Goal: Task Accomplishment & Management: Use online tool/utility

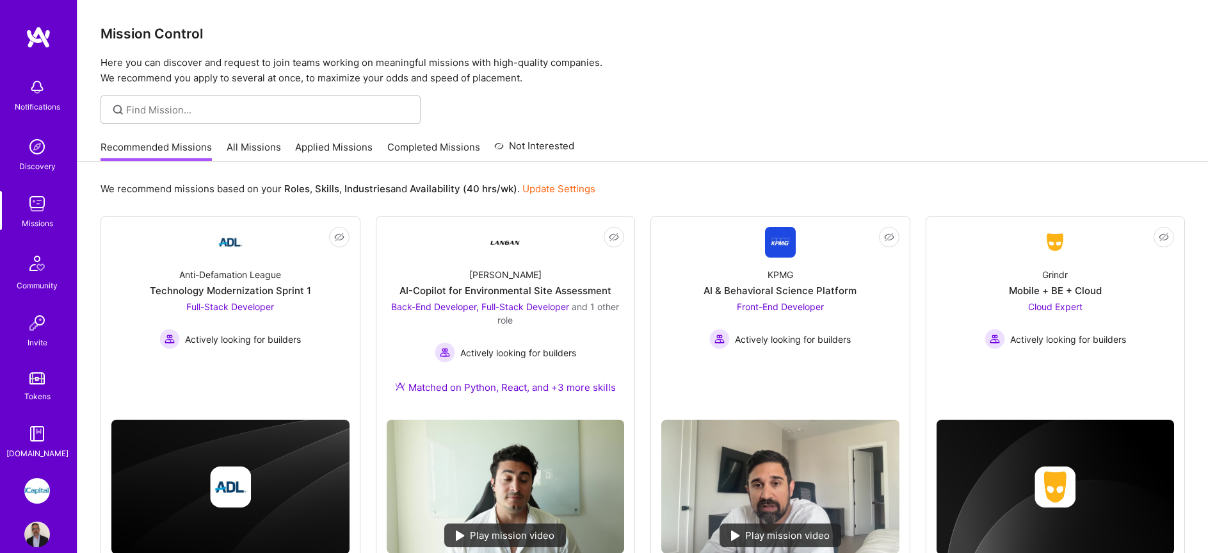
click at [247, 145] on link "All Missions" at bounding box center [254, 150] width 54 height 21
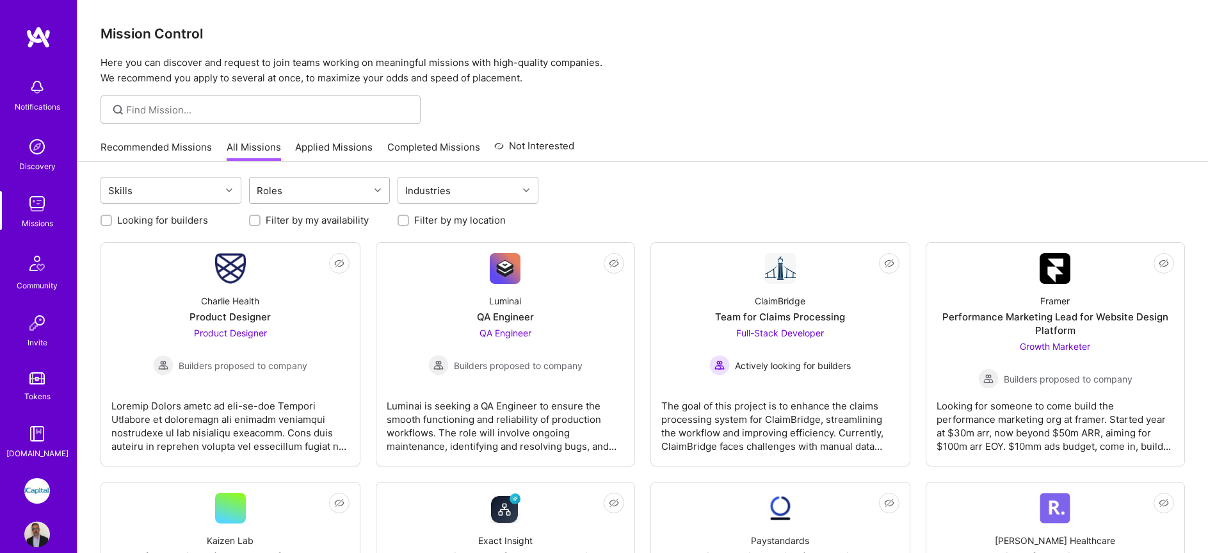
click at [329, 199] on div "Roles" at bounding box center [310, 190] width 120 height 26
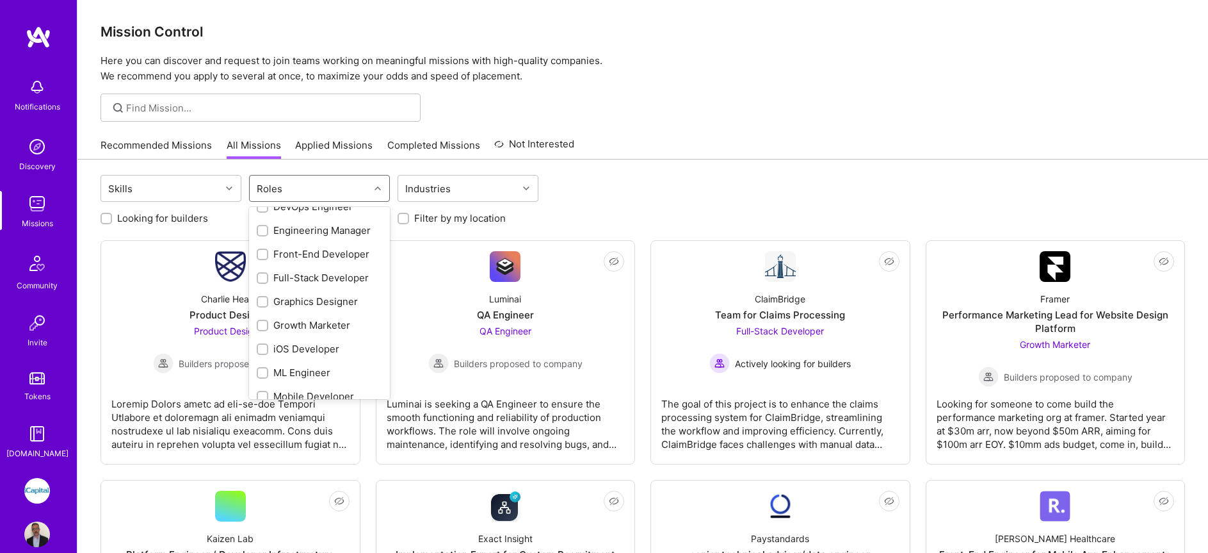
scroll to position [500, 0]
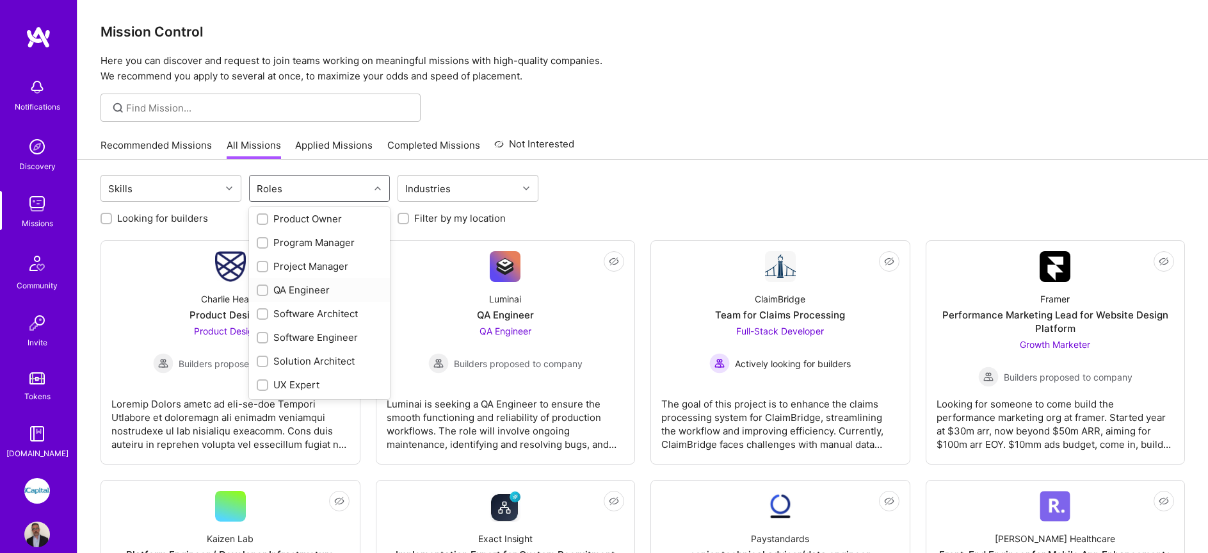
click at [314, 291] on div "QA Engineer" at bounding box center [320, 289] width 126 height 13
checkbox input "true"
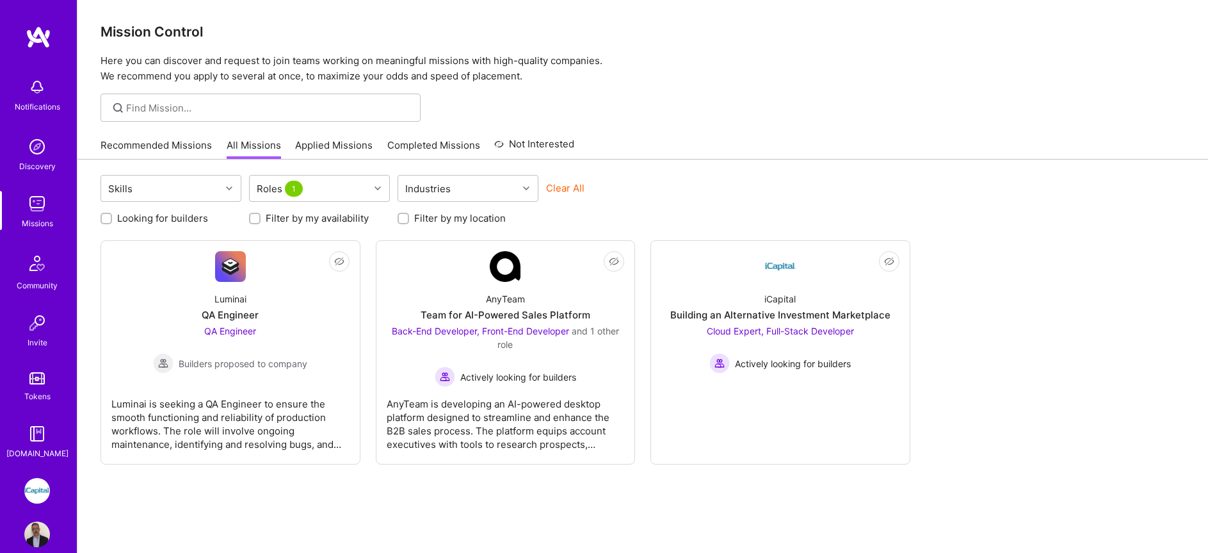
click at [334, 145] on link "Applied Missions" at bounding box center [333, 148] width 77 height 21
